Goal: Navigation & Orientation: Find specific page/section

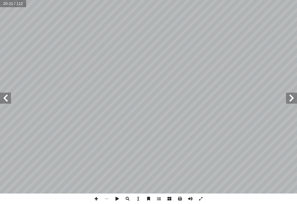
click at [209, 98] on span at bounding box center [291, 98] width 11 height 11
